Goal: Communication & Community: Answer question/provide support

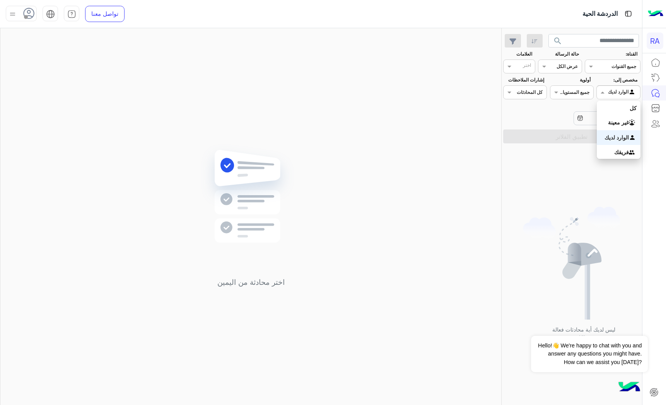
click at [604, 95] on span at bounding box center [601, 92] width 10 height 8
click at [610, 121] on b "غير معينة" at bounding box center [618, 122] width 21 height 7
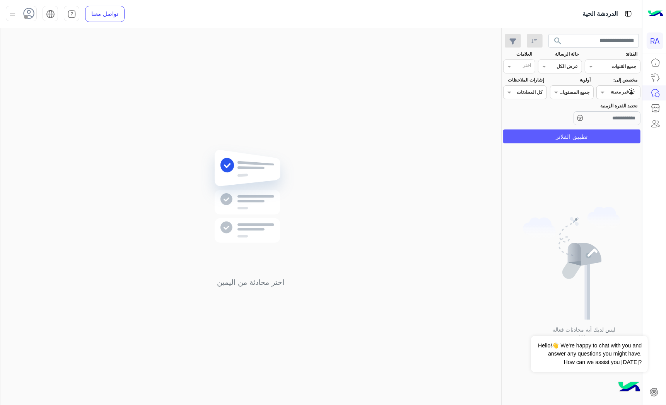
click at [609, 140] on button "تطبيق الفلاتر" at bounding box center [571, 136] width 137 height 14
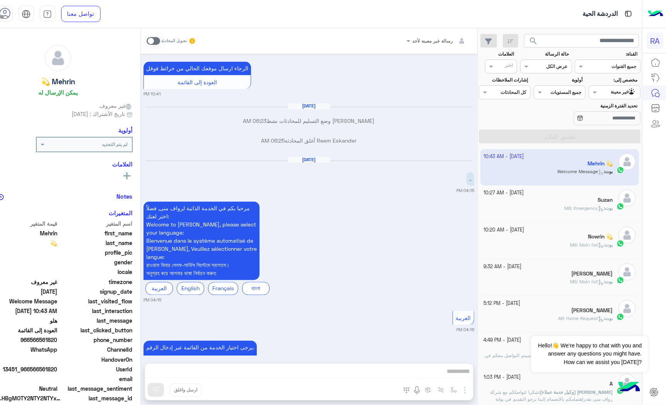
scroll to position [3396, 0]
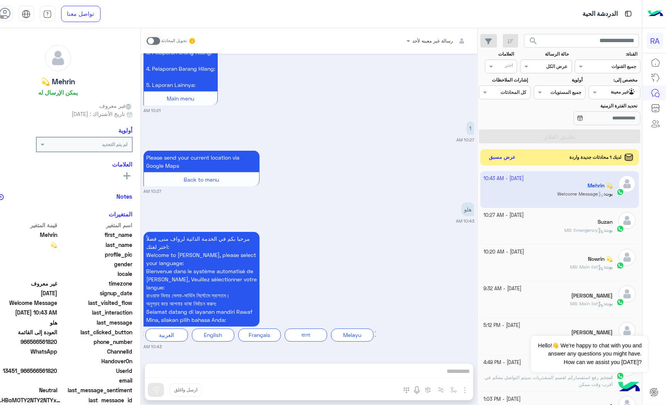
click at [518, 160] on button "عرض مسبق" at bounding box center [502, 157] width 32 height 10
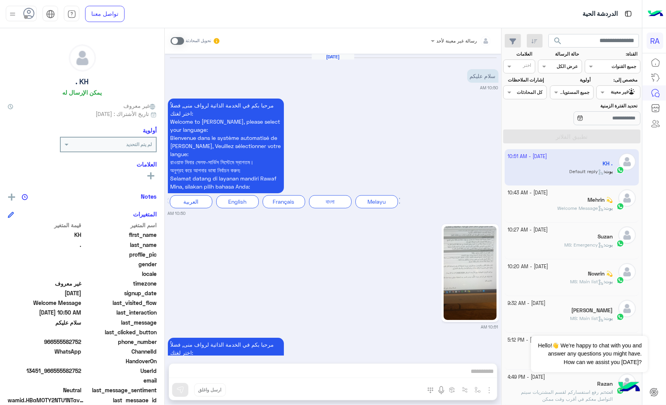
scroll to position [111, 0]
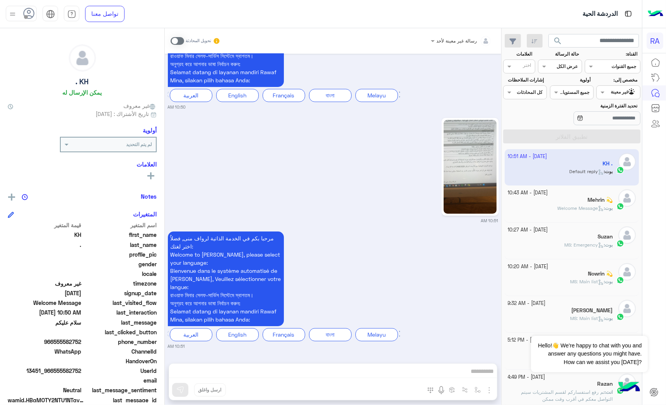
click at [470, 165] on img at bounding box center [469, 167] width 53 height 94
click at [470, 179] on img at bounding box center [469, 167] width 53 height 94
click at [456, 172] on img at bounding box center [469, 167] width 53 height 94
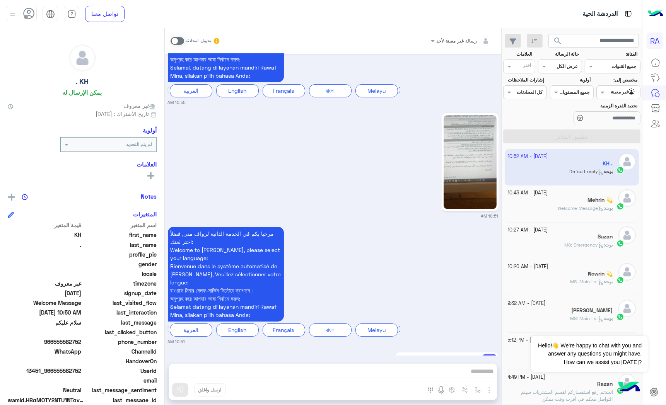
scroll to position [276, 0]
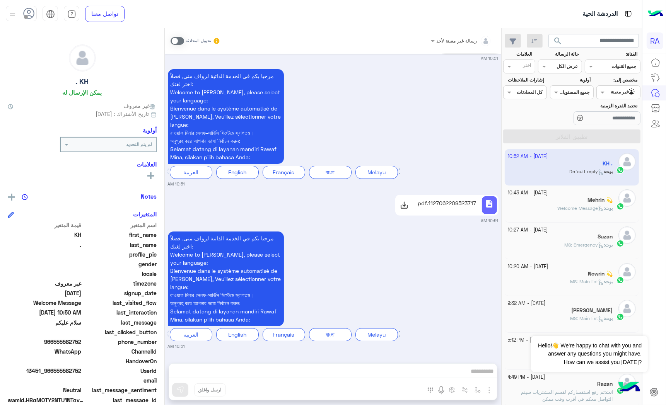
drag, startPoint x: 410, startPoint y: 213, endPoint x: 411, endPoint y: 209, distance: 4.5
click at [410, 213] on link "description 1127062209523717.pdf" at bounding box center [446, 205] width 103 height 21
click at [183, 42] on span at bounding box center [177, 41] width 14 height 8
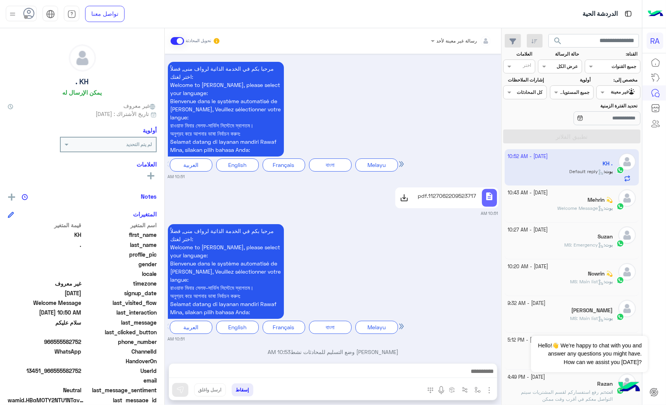
scroll to position [296, 0]
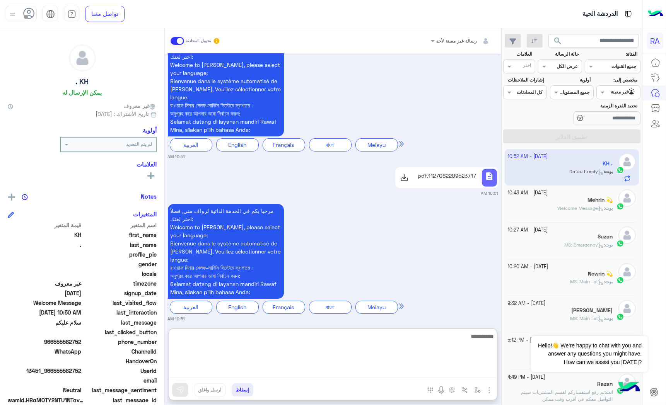
click at [329, 370] on textarea at bounding box center [333, 355] width 328 height 46
click at [383, 345] on textarea "**********" at bounding box center [333, 355] width 328 height 46
type textarea "**********"
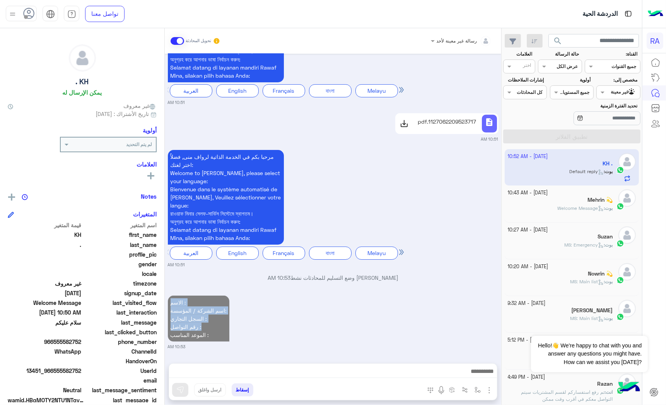
scroll to position [358, 0]
drag, startPoint x: 218, startPoint y: 300, endPoint x: 200, endPoint y: 293, distance: 18.9
click at [200, 294] on div "الاسم : اسم الشركة / المؤسسة: السجل التجاري : رقم التواصل : الموعد المناسب :" at bounding box center [221, 319] width 106 height 50
click at [192, 308] on p "الاسم : اسم الشركة / المؤسسة: السجل التجاري : رقم التواصل : الموعد المناسب :" at bounding box center [198, 319] width 61 height 46
drag, startPoint x: 173, startPoint y: 292, endPoint x: 213, endPoint y: 338, distance: 61.1
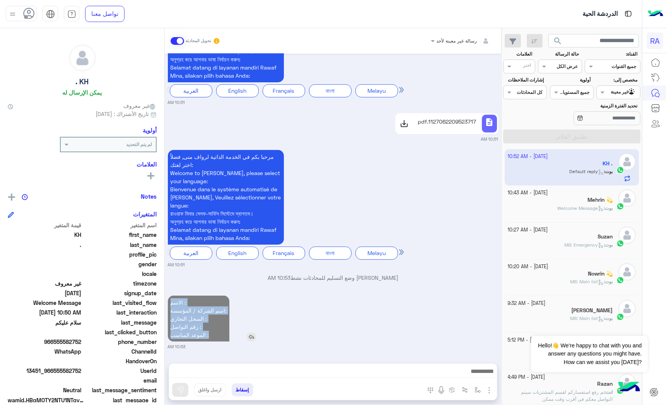
click at [213, 338] on div "[DATE] سلام عليكم 10:50 AM مرحبا بكم في الخدمة الذاتية لرواف منى, فضلاُ اختر لغ…" at bounding box center [333, 205] width 336 height 302
copy p "الاسم : اسم الشركة / المؤسسة: السجل التجاري : رقم التواصل : الموعد المناسب :"
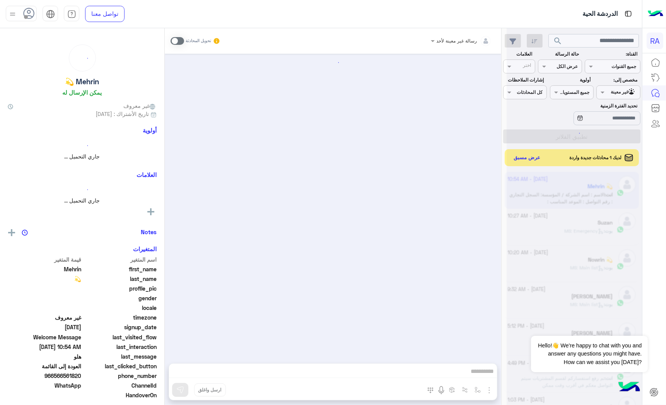
scroll to position [1494, 0]
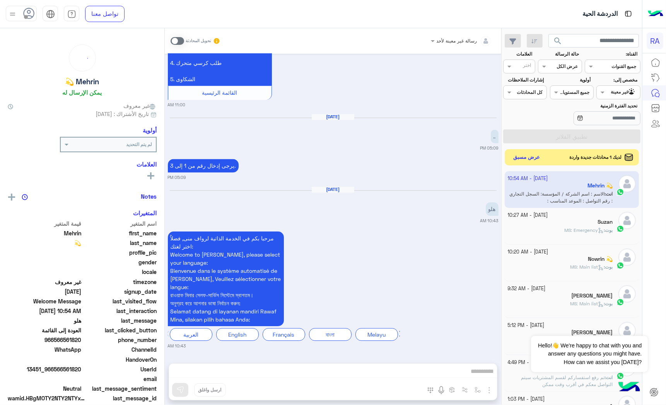
click at [525, 155] on button "عرض مسبق" at bounding box center [526, 157] width 32 height 10
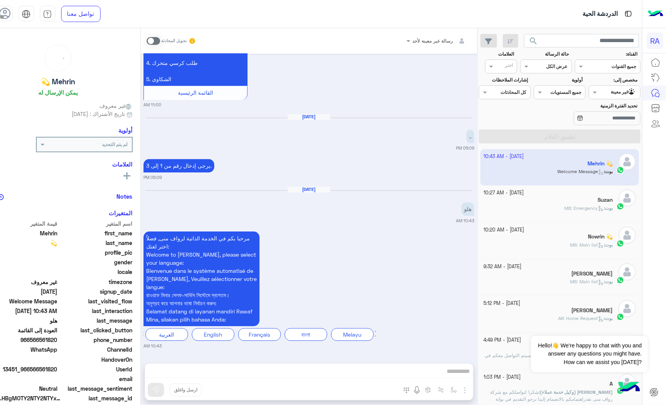
click at [611, 93] on div at bounding box center [614, 91] width 51 height 7
click at [611, 136] on b "الوارد لديك" at bounding box center [616, 137] width 24 height 7
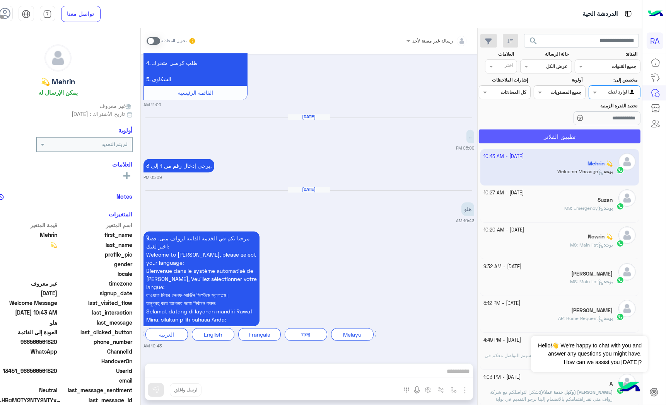
click at [611, 136] on button "تطبيق الفلاتر" at bounding box center [560, 136] width 162 height 14
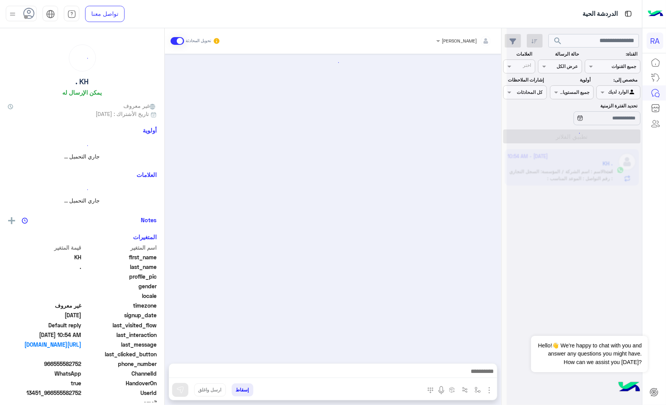
scroll to position [378, 0]
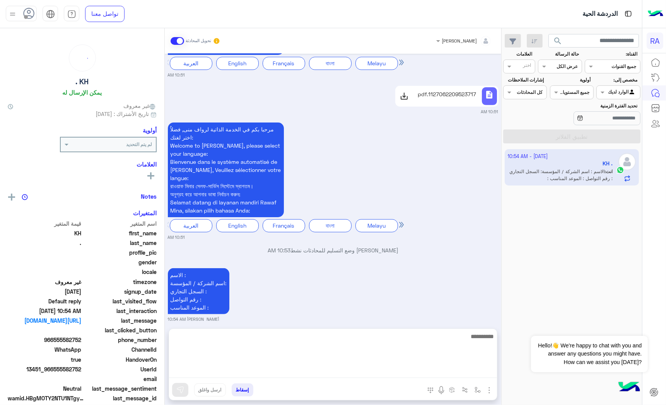
click at [361, 370] on textarea at bounding box center [333, 355] width 328 height 46
paste textarea "**********"
click at [428, 358] on textarea "**********" at bounding box center [333, 355] width 328 height 46
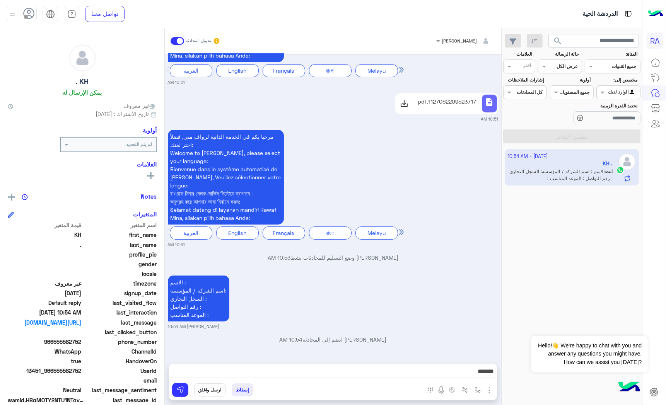
click at [385, 366] on textarea "**********" at bounding box center [333, 372] width 328 height 12
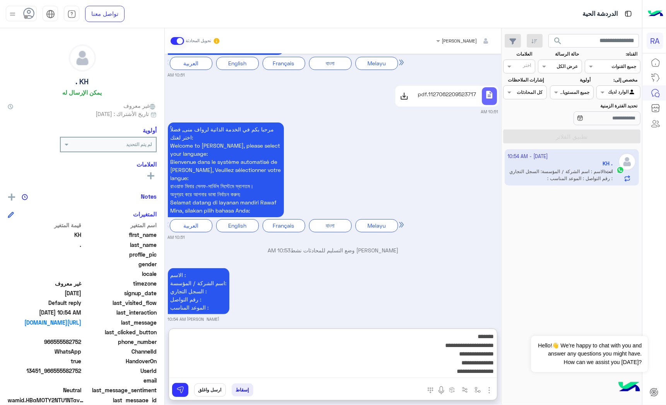
click at [447, 363] on textarea "**********" at bounding box center [333, 355] width 328 height 46
paste textarea "**********"
type textarea "**********"
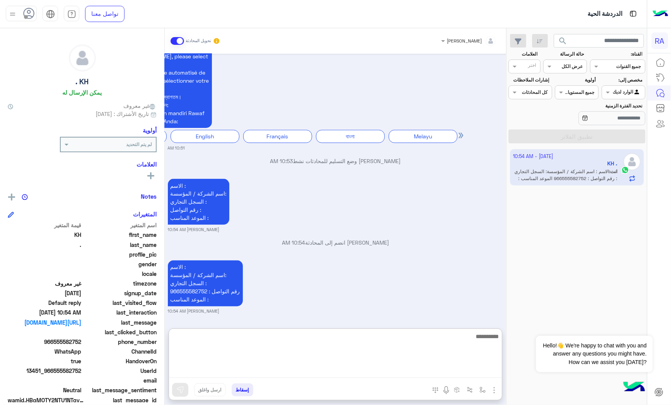
scroll to position [511, 0]
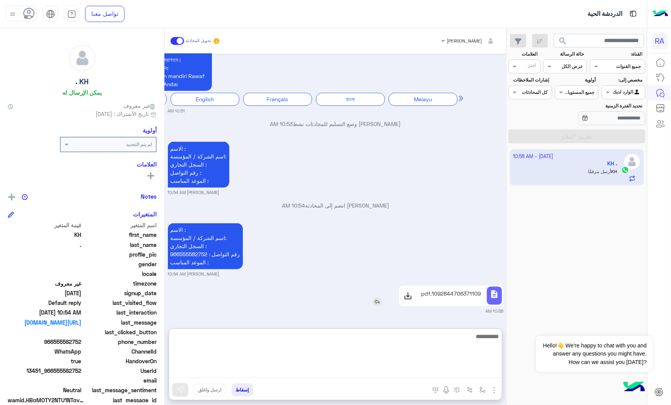
click at [449, 296] on p "1092844706371109.pdf" at bounding box center [451, 294] width 60 height 8
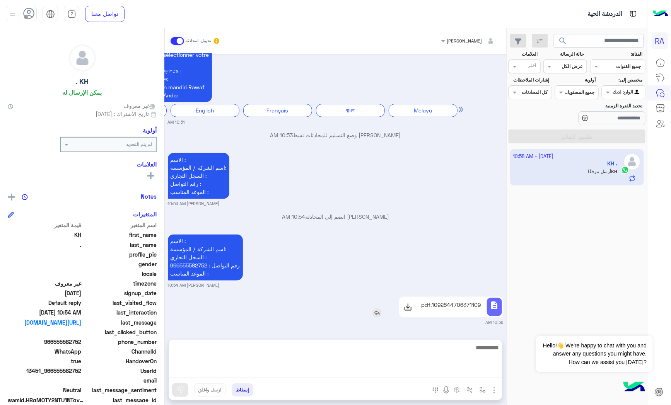
scroll to position [477, 0]
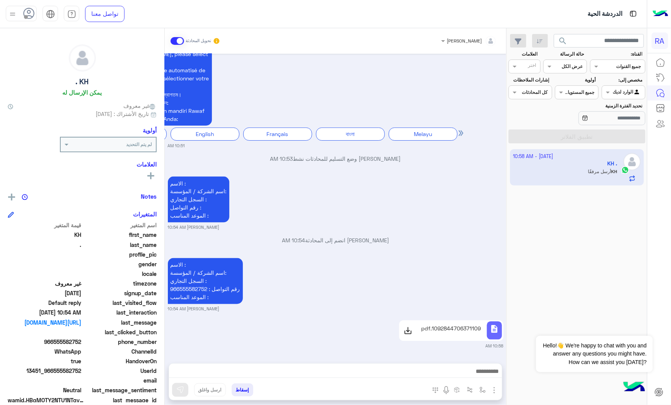
click at [359, 368] on textarea at bounding box center [335, 372] width 333 height 12
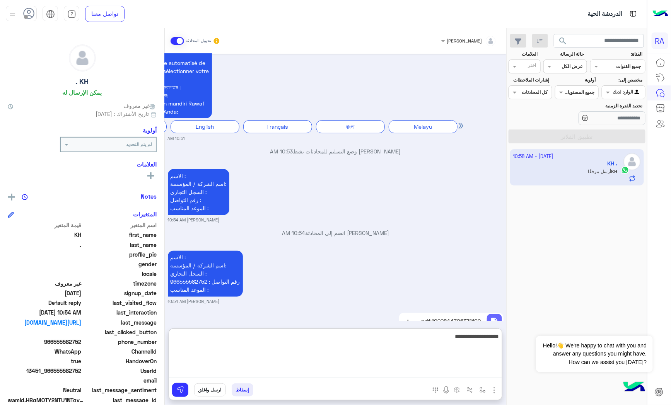
type textarea "**********"
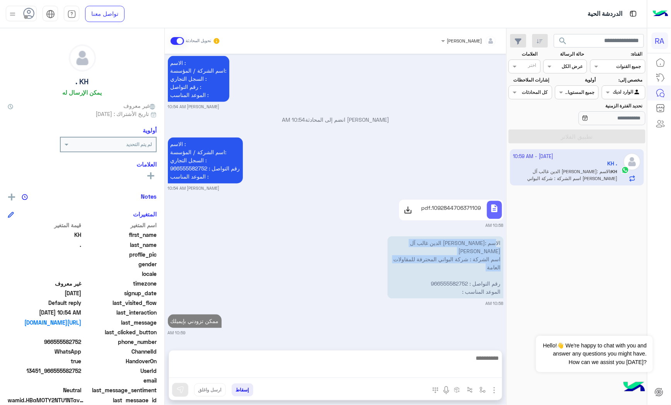
scroll to position [576, 0]
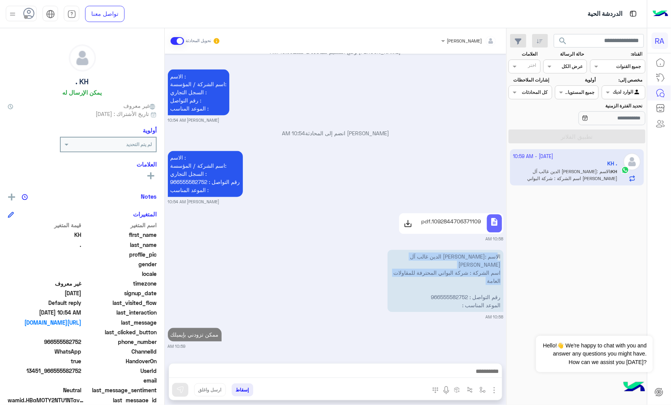
drag, startPoint x: 438, startPoint y: 271, endPoint x: 497, endPoint y: 253, distance: 61.6
click at [497, 253] on div "[DATE] سلام عليكم 10:50 AM مرحبا بكم في الخدمة الذاتية لرواف منى, فضلاُ اختر لغ…" at bounding box center [335, 205] width 341 height 302
click at [469, 291] on p "الاسم :[PERSON_NAME] الدين غالب آل [PERSON_NAME] اسم الشركة : شركة البواني المح…" at bounding box center [445, 281] width 116 height 62
drag, startPoint x: 450, startPoint y: 308, endPoint x: 501, endPoint y: 267, distance: 65.1
click at [501, 267] on p "الاسم :[PERSON_NAME] الدين غالب آل [PERSON_NAME] اسم الشركة : شركة البواني المح…" at bounding box center [445, 281] width 116 height 62
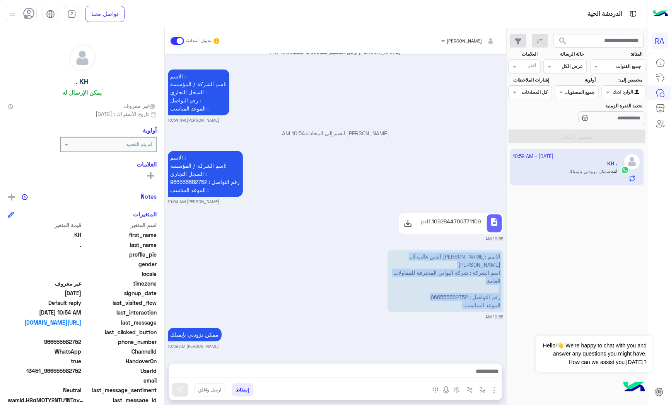
copy p "الاسم :[PERSON_NAME] الدين غالب آل [PERSON_NAME] اسم الشركة : شركة البواني المح…"
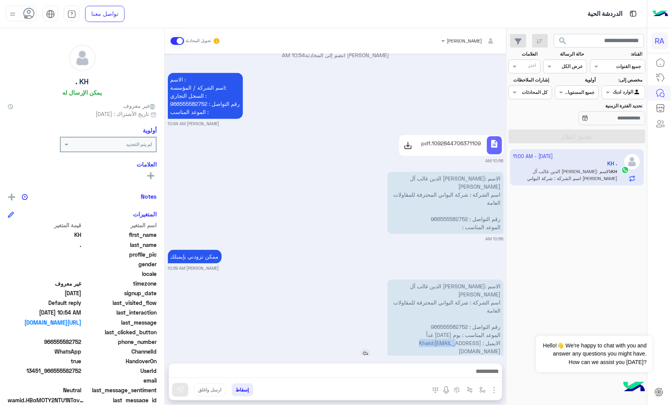
drag, startPoint x: 410, startPoint y: 335, endPoint x: 458, endPoint y: 334, distance: 48.3
click at [458, 334] on p "الاسم :[PERSON_NAME] الدين غالب آل [PERSON_NAME] اسم الشركة : شركة البواني المح…" at bounding box center [445, 319] width 116 height 78
click at [421, 334] on p "الاسم :[PERSON_NAME] الدين غالب آل [PERSON_NAME] اسم الشركة : شركة البواني المح…" at bounding box center [445, 319] width 116 height 78
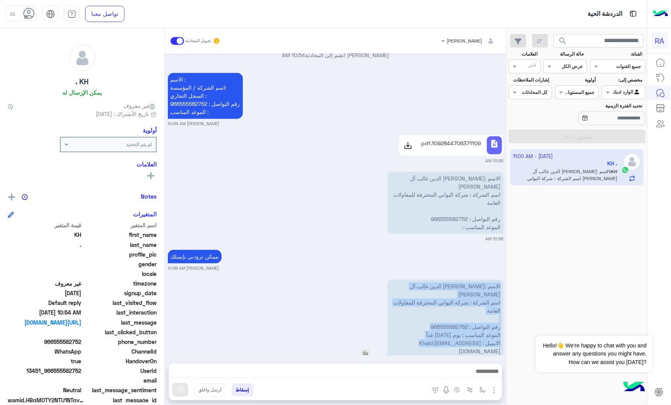
drag, startPoint x: 413, startPoint y: 334, endPoint x: 501, endPoint y: 289, distance: 98.9
click at [501, 289] on p "الاسم :[PERSON_NAME] الدين غالب آل [PERSON_NAME] اسم الشركة : شركة البواني المح…" at bounding box center [445, 319] width 116 height 78
copy p "الاسم :[PERSON_NAME] الدين غالب آل [PERSON_NAME] اسم الشركة : شركة البواني المح…"
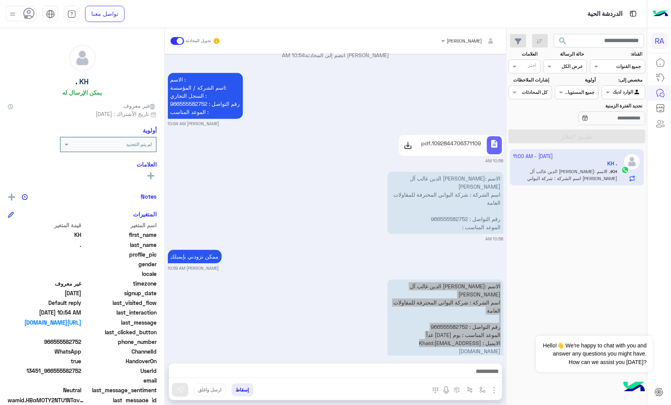
scroll to position [732, 0]
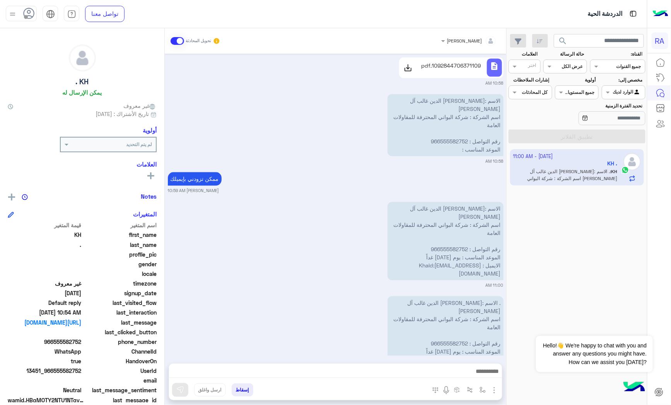
click at [340, 371] on textarea at bounding box center [335, 372] width 333 height 12
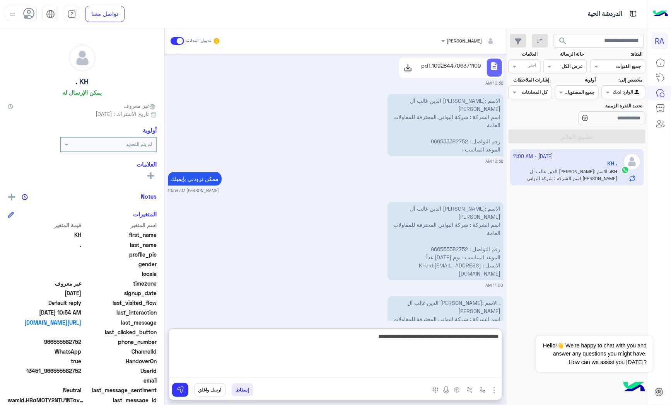
type textarea "*"
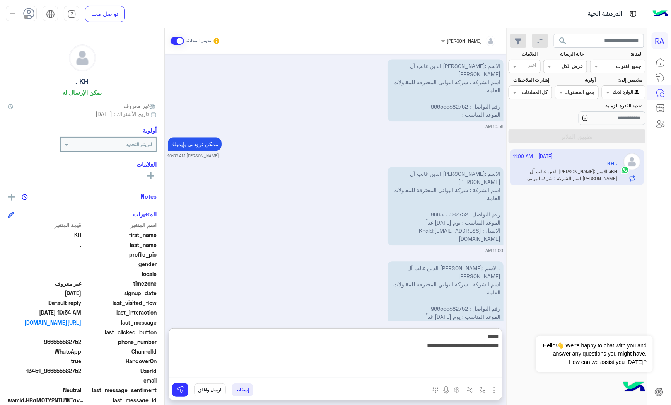
paste textarea "**********"
type textarea "**********"
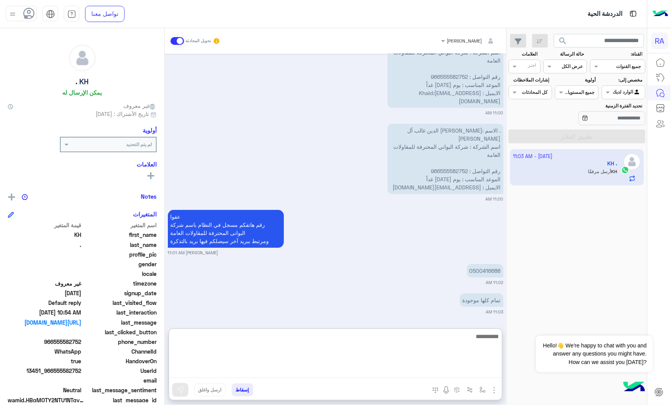
scroll to position [917, 0]
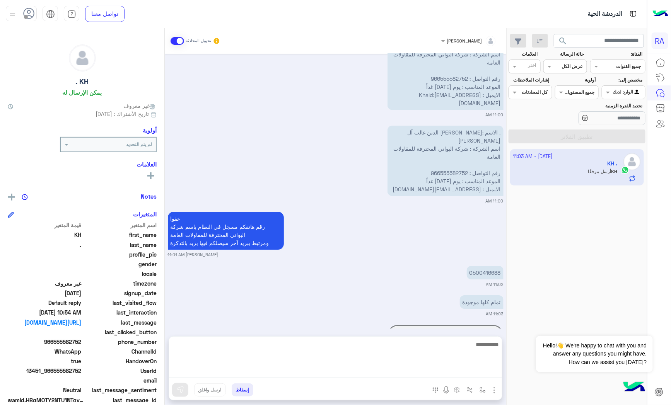
click at [399, 293] on div "[DATE] سلام عليكم 10:50 AM مرحبا بكم في الخدمة الذاتية لرواف منى, فضلاُ اختر لغ…" at bounding box center [335, 191] width 341 height 275
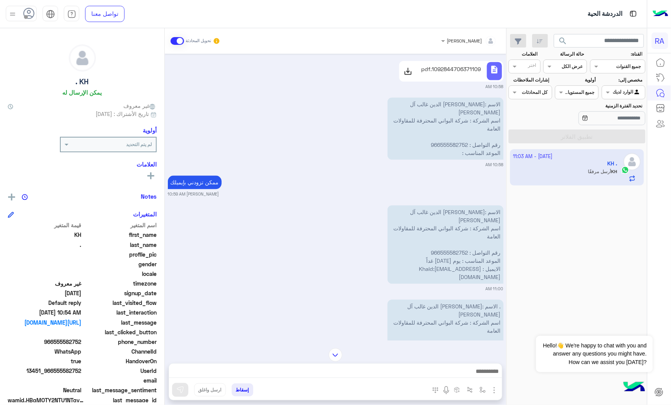
scroll to position [668, 0]
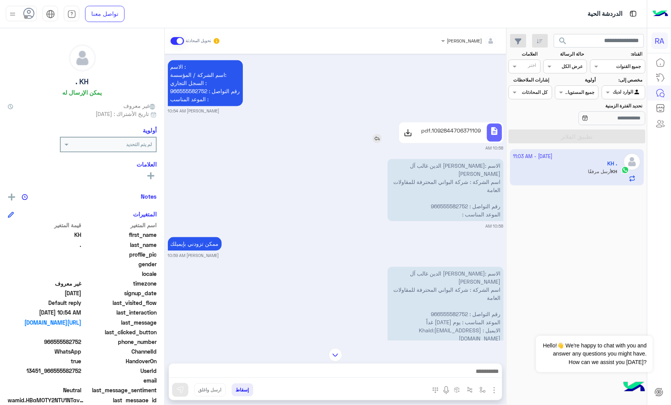
click at [458, 141] on div "1092844706371109.pdf" at bounding box center [450, 132] width 65 height 18
click at [410, 137] on use at bounding box center [407, 132] width 9 height 9
